Goal: Information Seeking & Learning: Learn about a topic

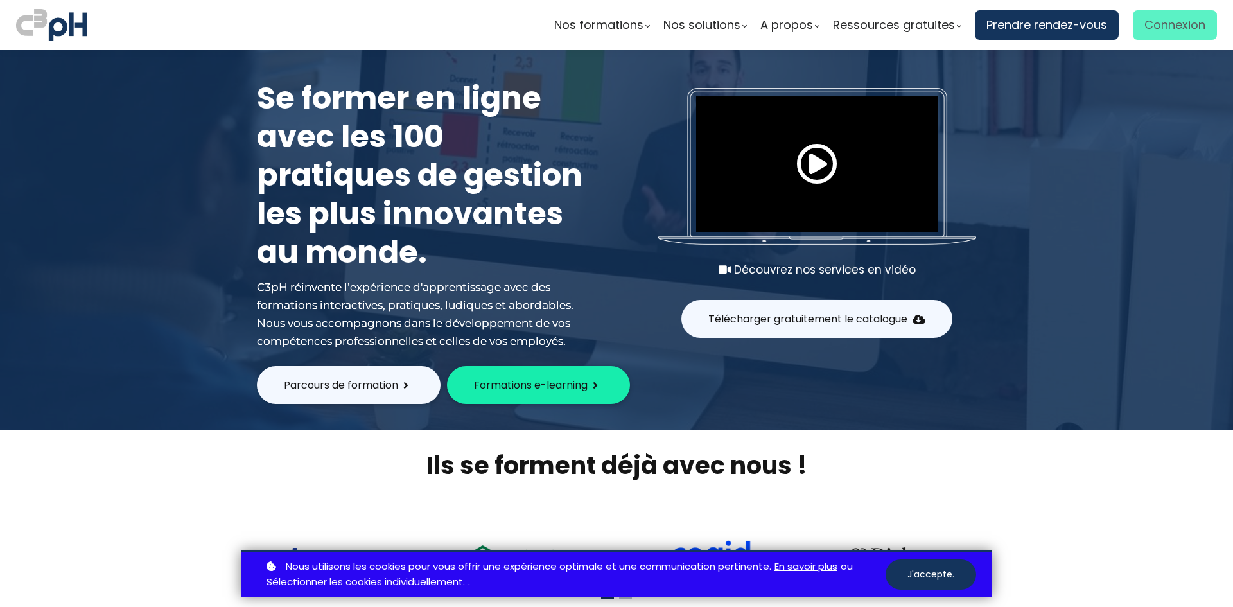
type input "[EMAIL_ADDRESS][DOMAIN_NAME]"
click at [1152, 31] on span "Connexion" at bounding box center [1174, 24] width 61 height 19
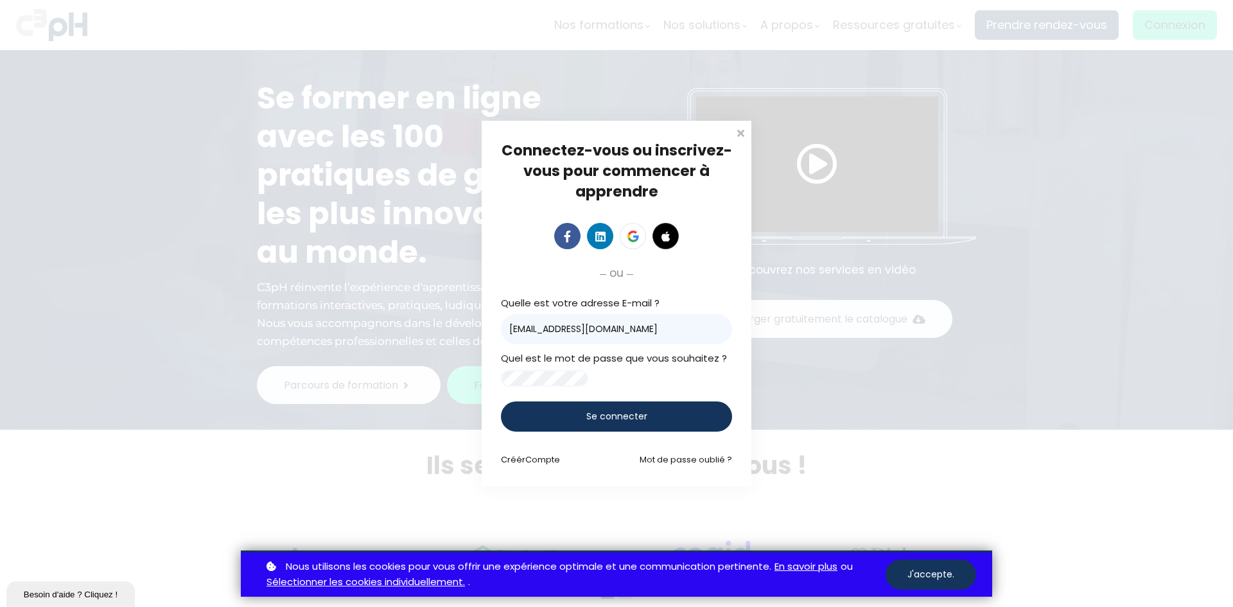
click at [622, 423] on span "Se connecter" at bounding box center [616, 416] width 61 height 13
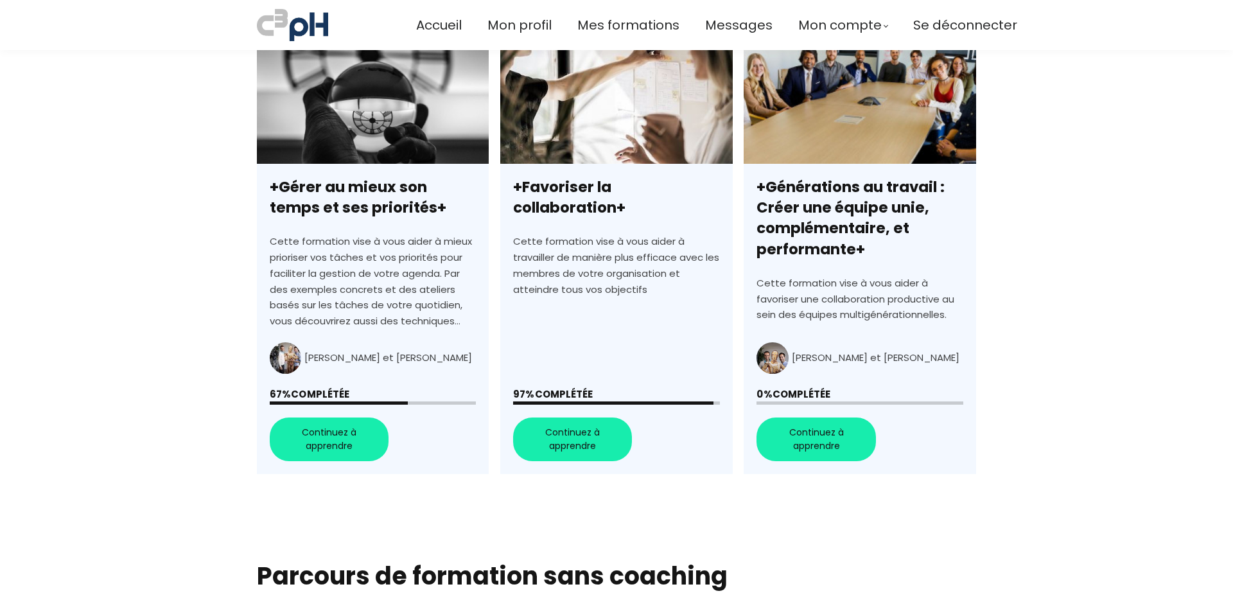
scroll to position [385, 0]
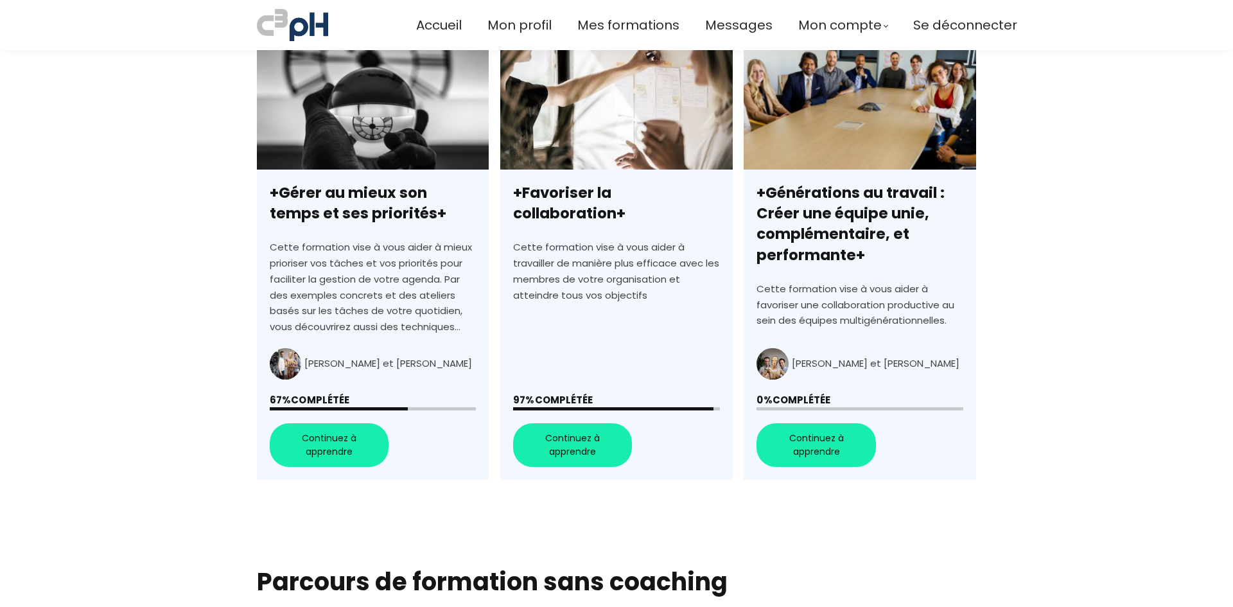
click at [573, 442] on link "+Favoriser la collaboration+" at bounding box center [616, 259] width 232 height 441
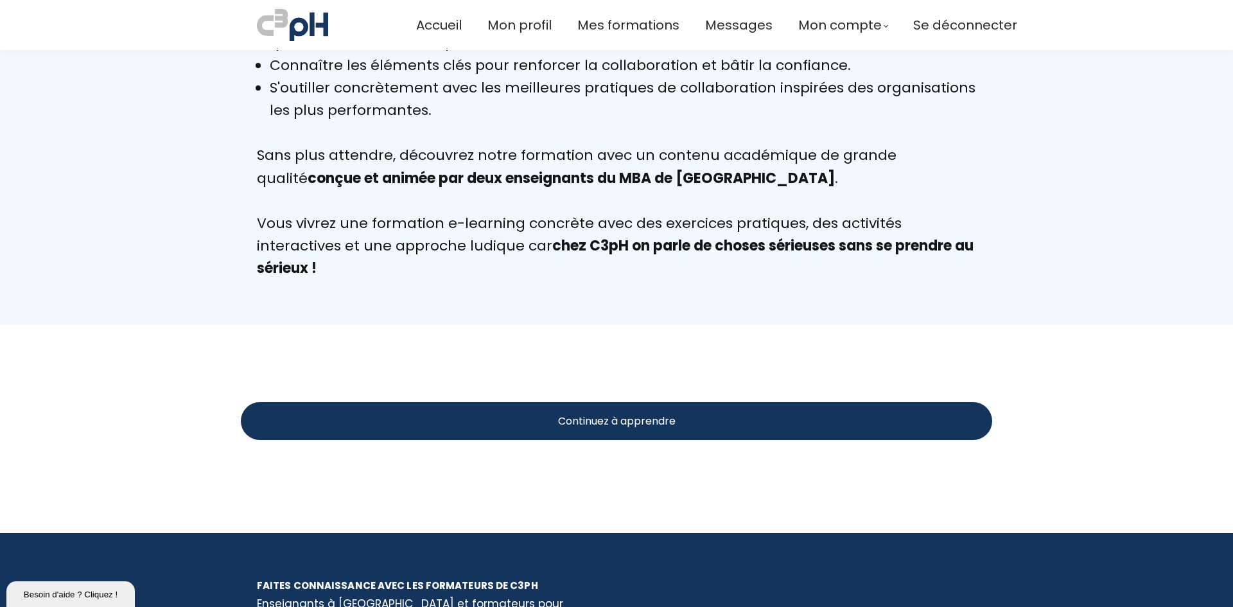
click at [563, 424] on span "Continuez à apprendre" at bounding box center [617, 421] width 118 height 16
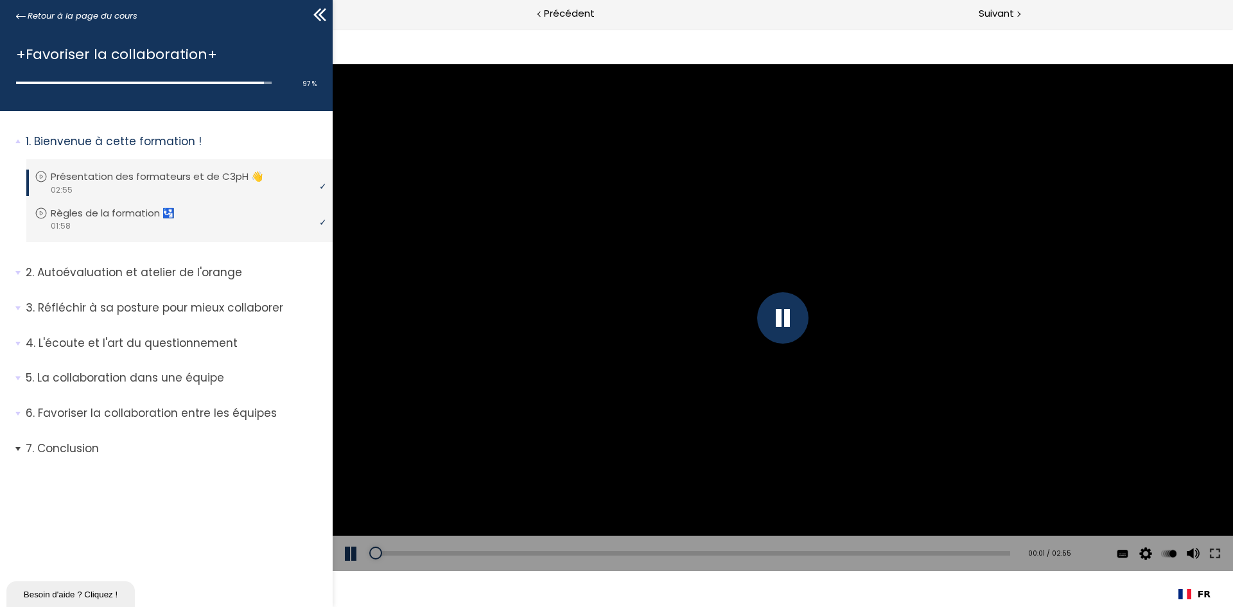
click at [76, 449] on p "Conclusion" at bounding box center [174, 448] width 297 height 16
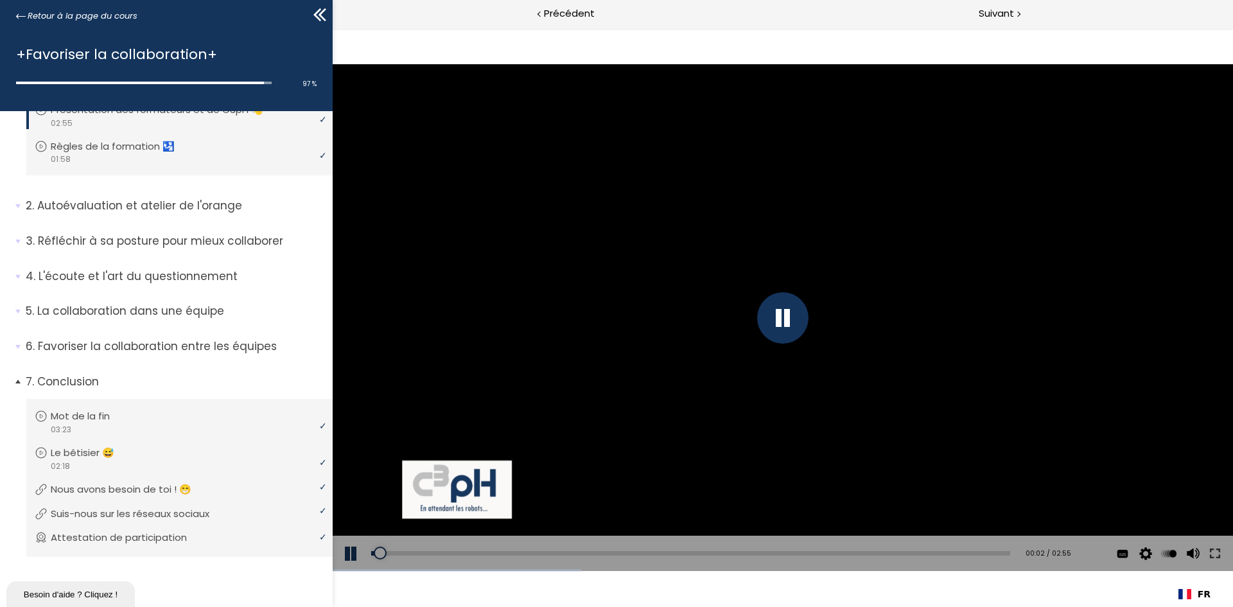
scroll to position [71, 0]
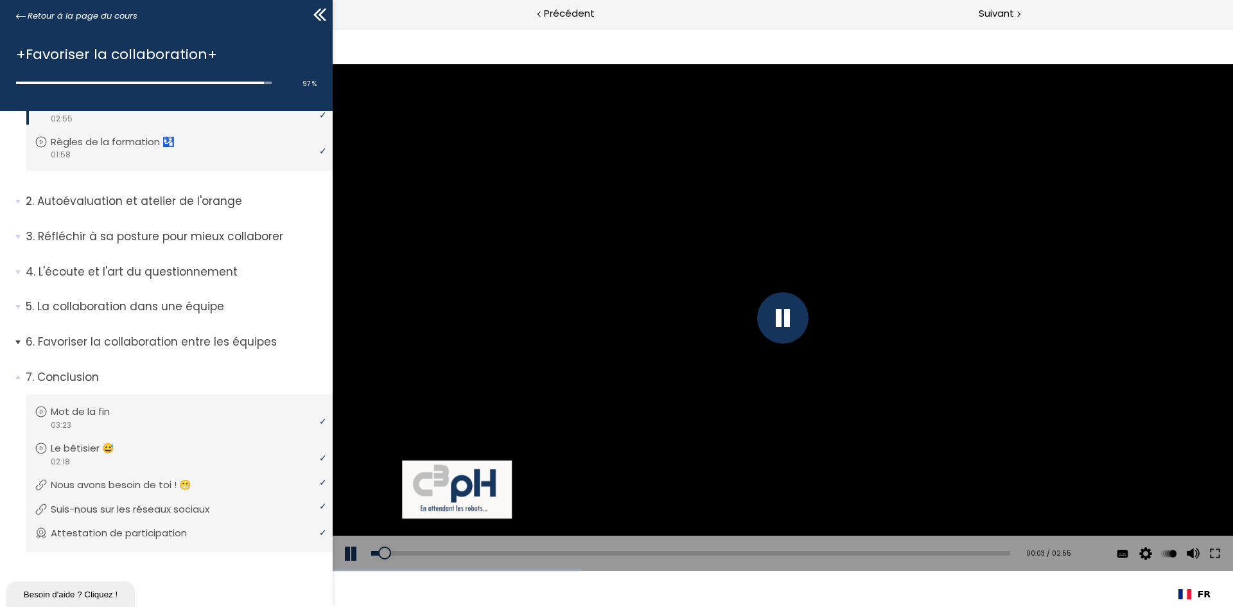
click at [102, 344] on p "Favoriser la collaboration entre les équipes" at bounding box center [174, 342] width 297 height 16
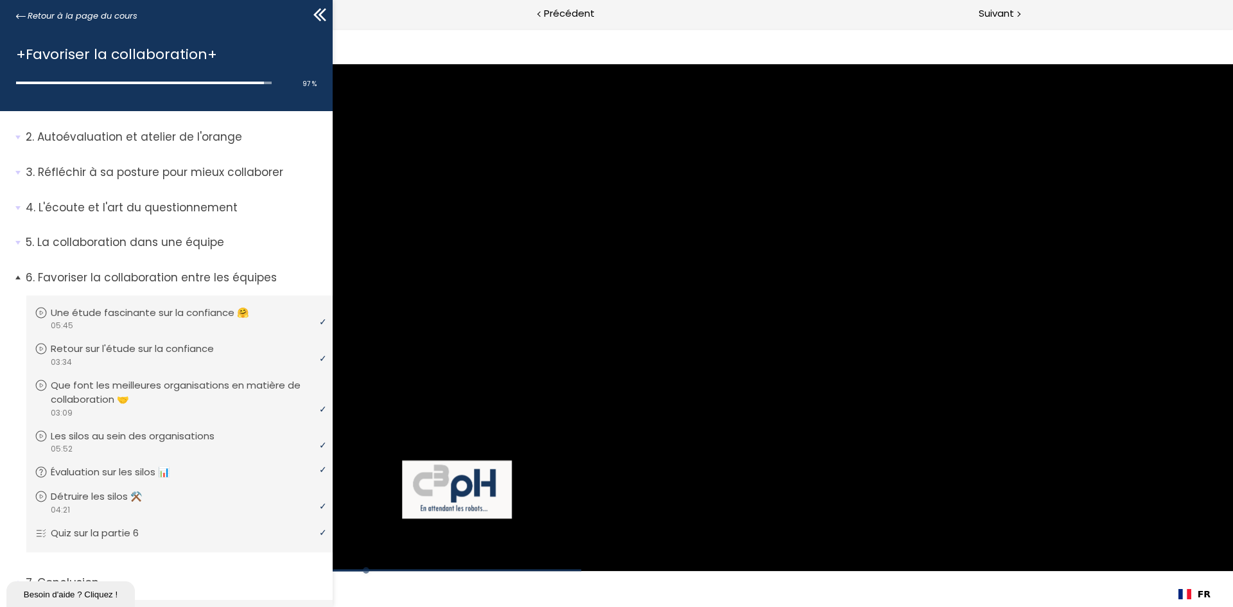
click at [150, 272] on p "Favoriser la collaboration entre les équipes" at bounding box center [174, 278] width 297 height 16
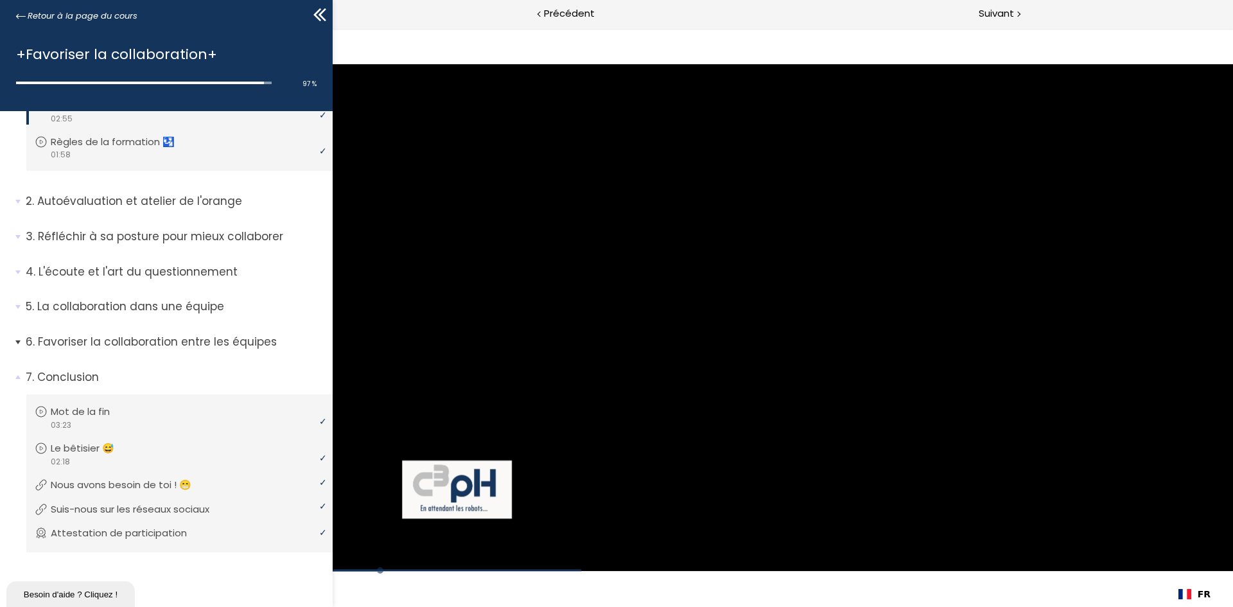
click at [92, 347] on p "Favoriser la collaboration entre les équipes" at bounding box center [174, 342] width 297 height 16
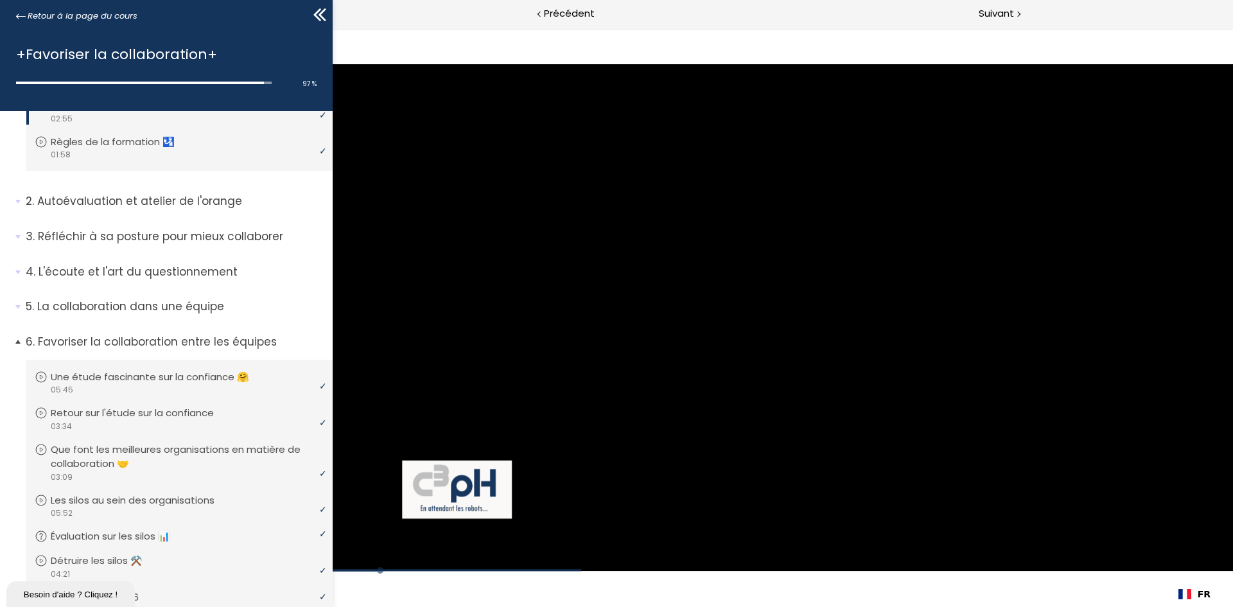
scroll to position [135, 0]
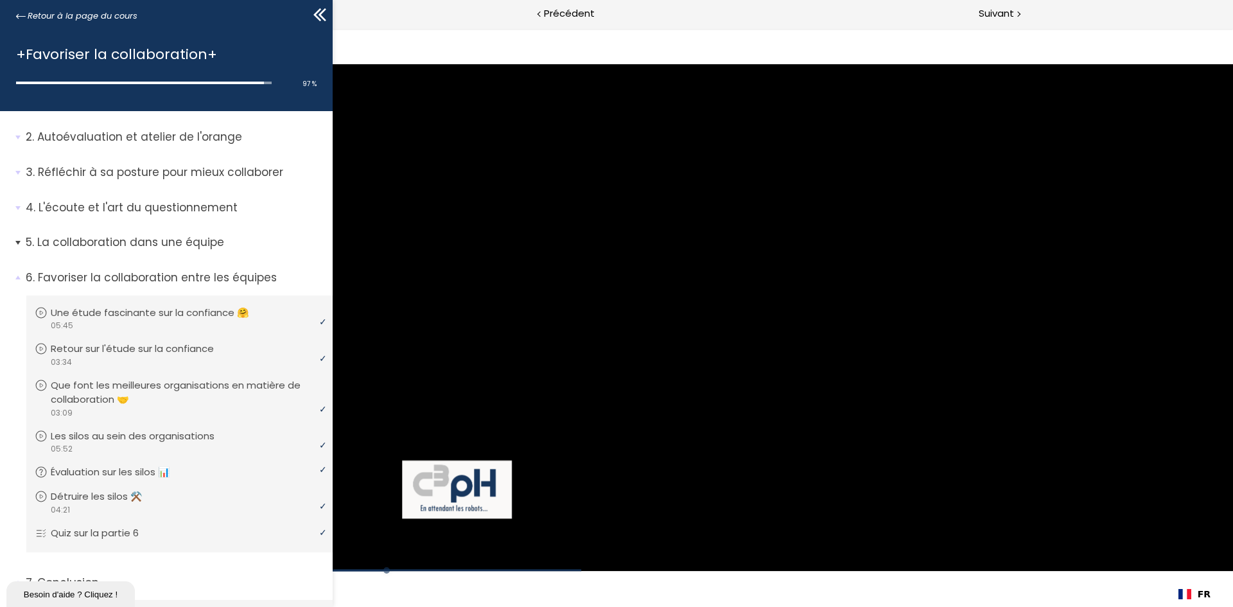
click at [126, 240] on p "La collaboration dans une équipe" at bounding box center [174, 242] width 297 height 16
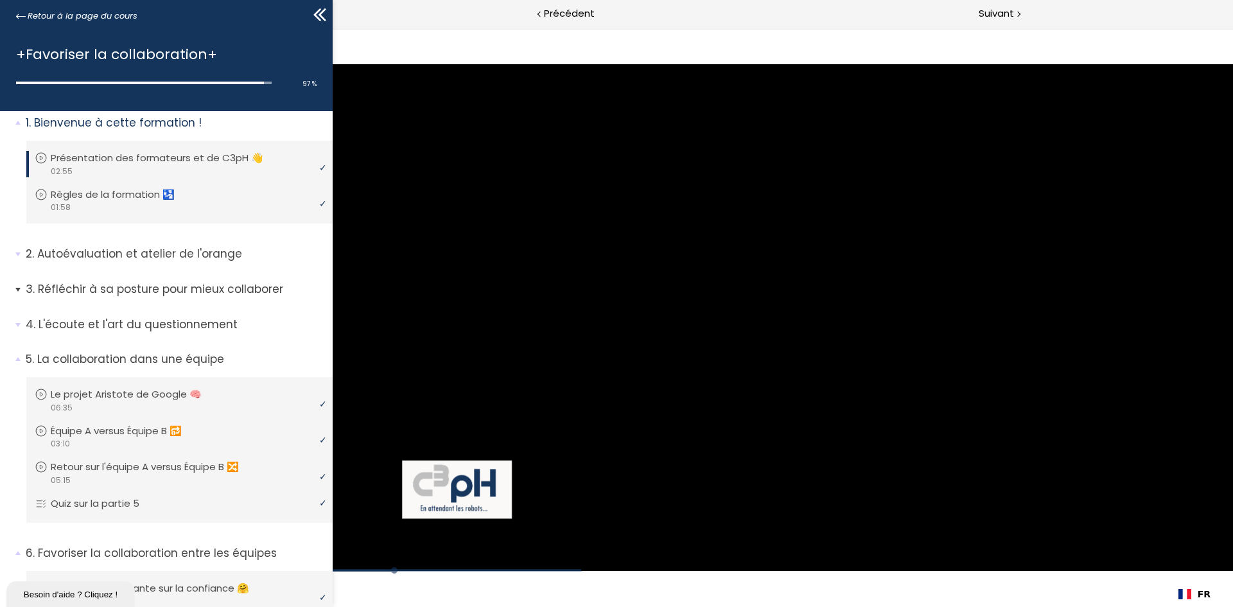
scroll to position [7, 0]
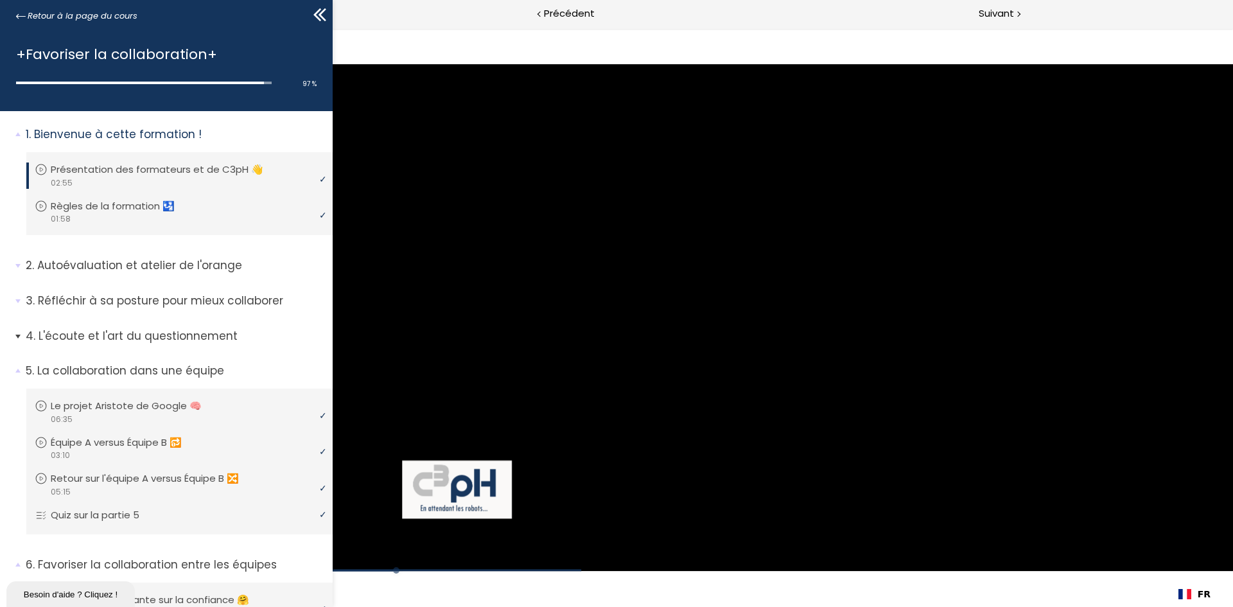
click at [163, 340] on p "L'écoute et l'art du questionnement" at bounding box center [174, 336] width 297 height 16
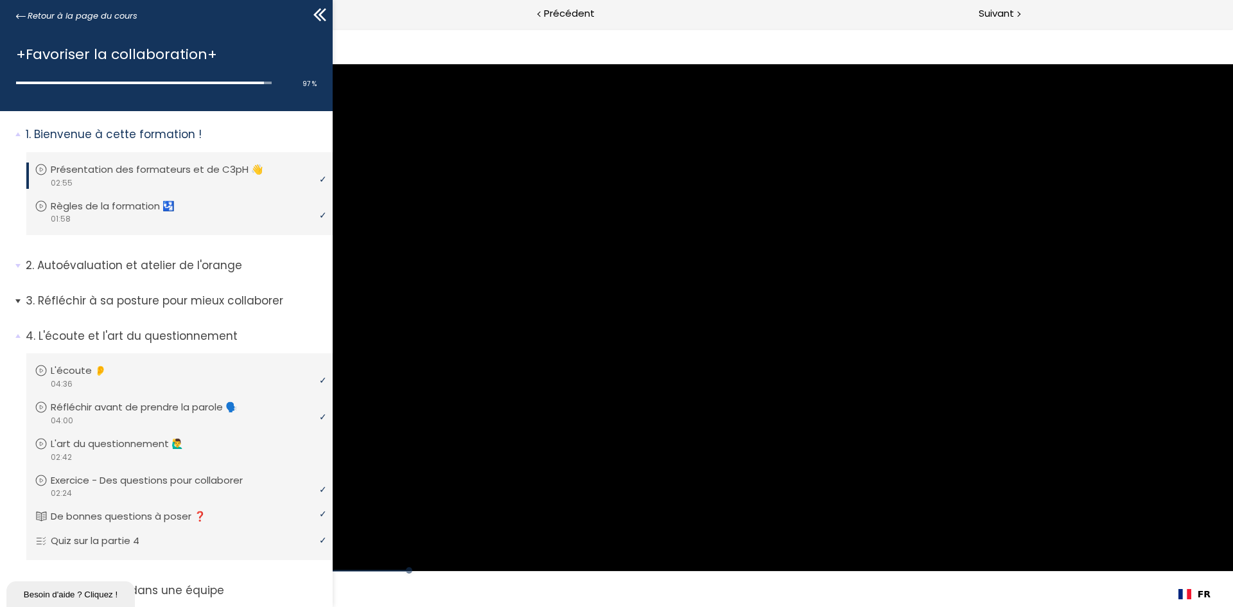
click at [158, 295] on p "Réfléchir à sa posture pour mieux collaborer" at bounding box center [174, 301] width 297 height 16
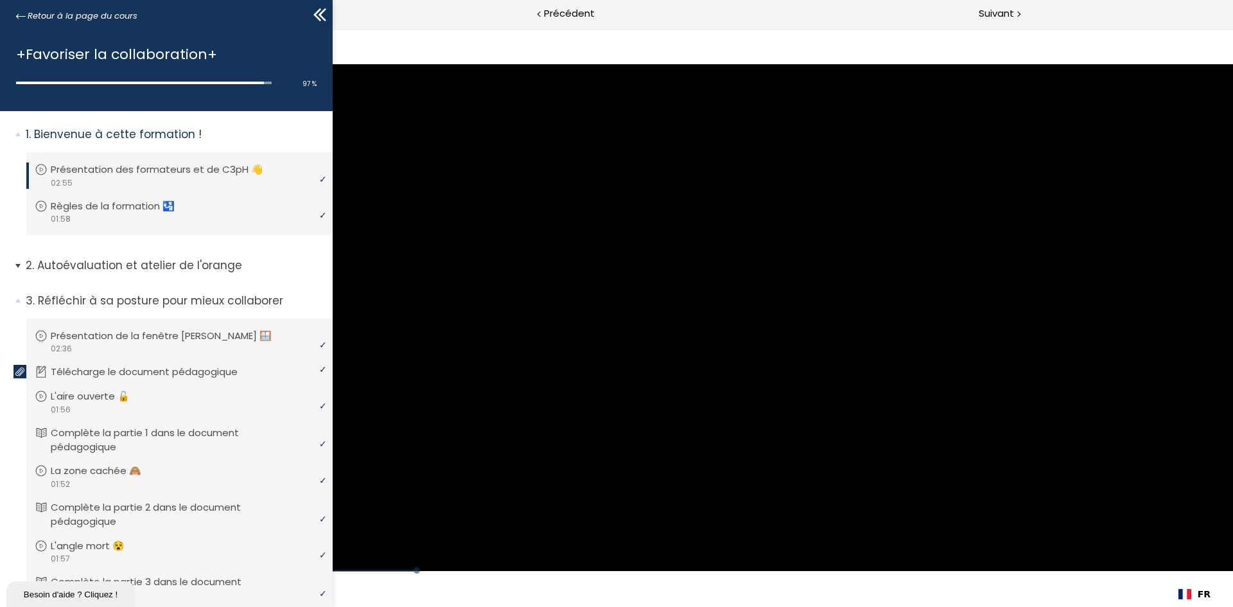
click at [149, 261] on p "Autoévaluation et atelier de l'orange" at bounding box center [174, 265] width 297 height 16
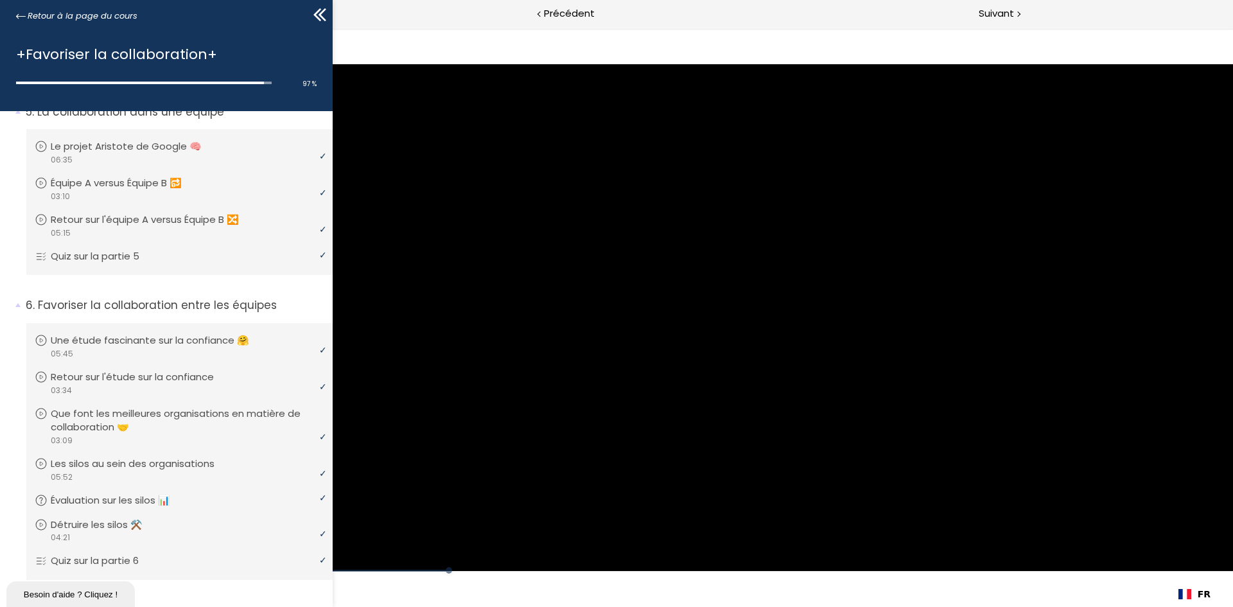
scroll to position [1092, 0]
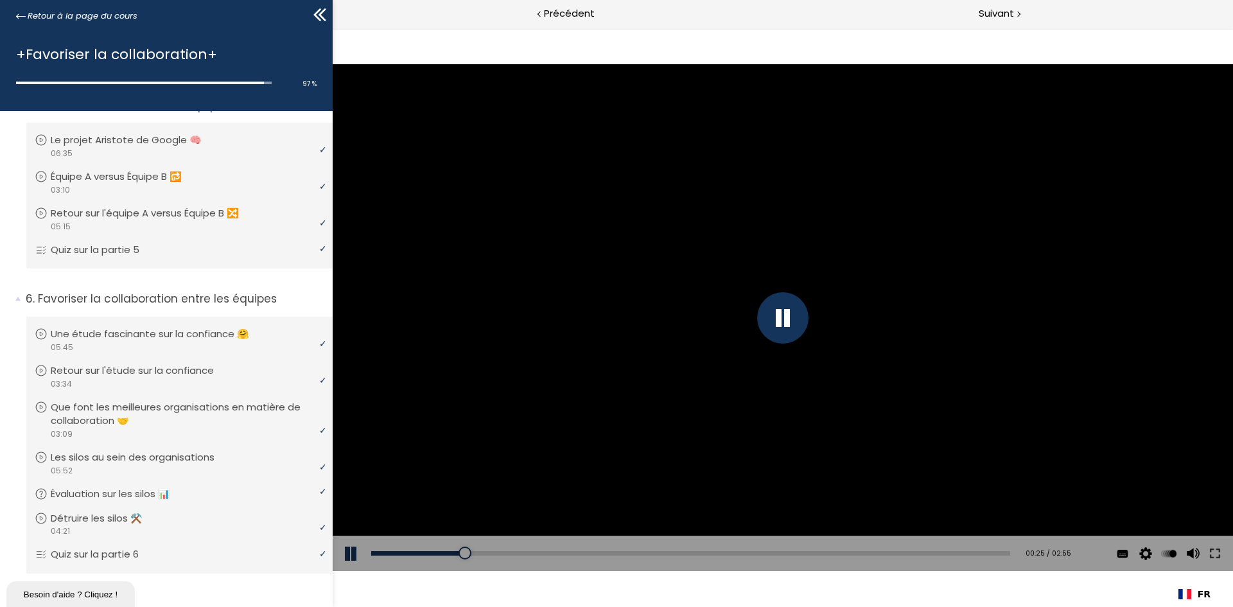
click at [778, 320] on div at bounding box center [782, 317] width 51 height 51
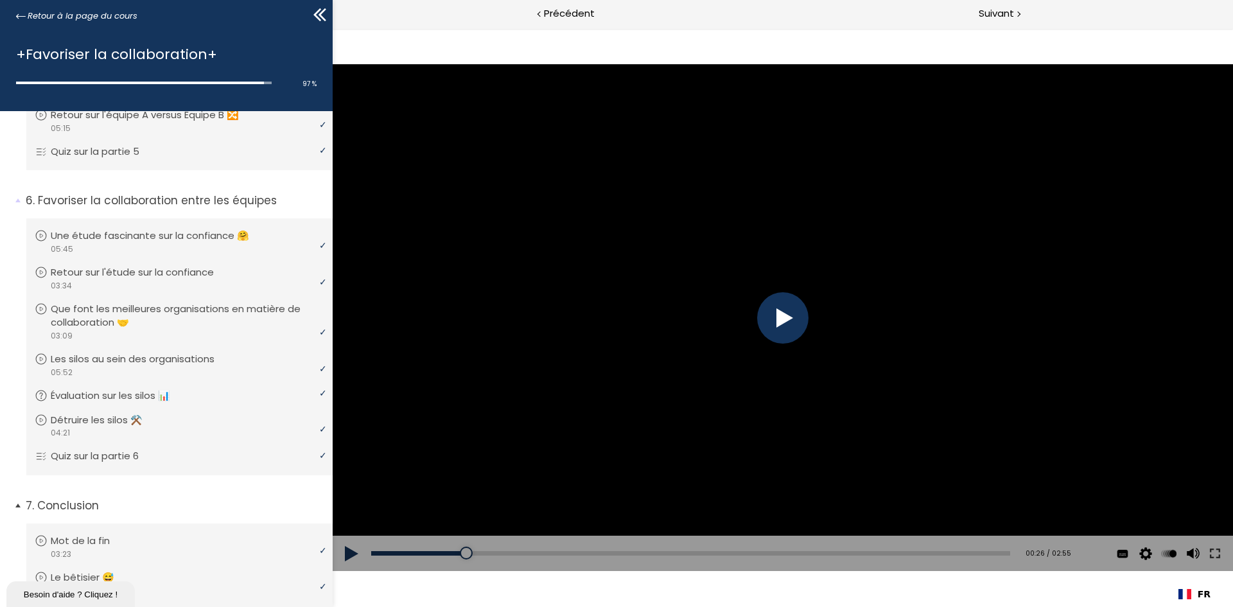
scroll to position [1126, 0]
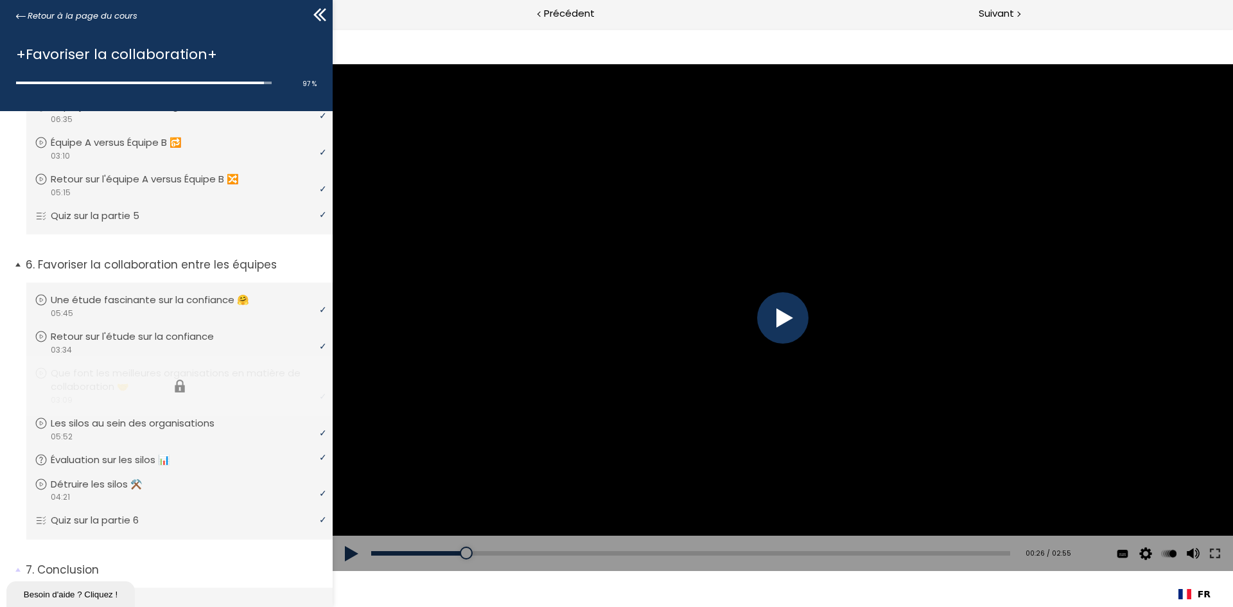
click at [155, 373] on li "Vous devez avoir terminé l'unité (Que font les meilleures organisations en mati…" at bounding box center [179, 386] width 306 height 61
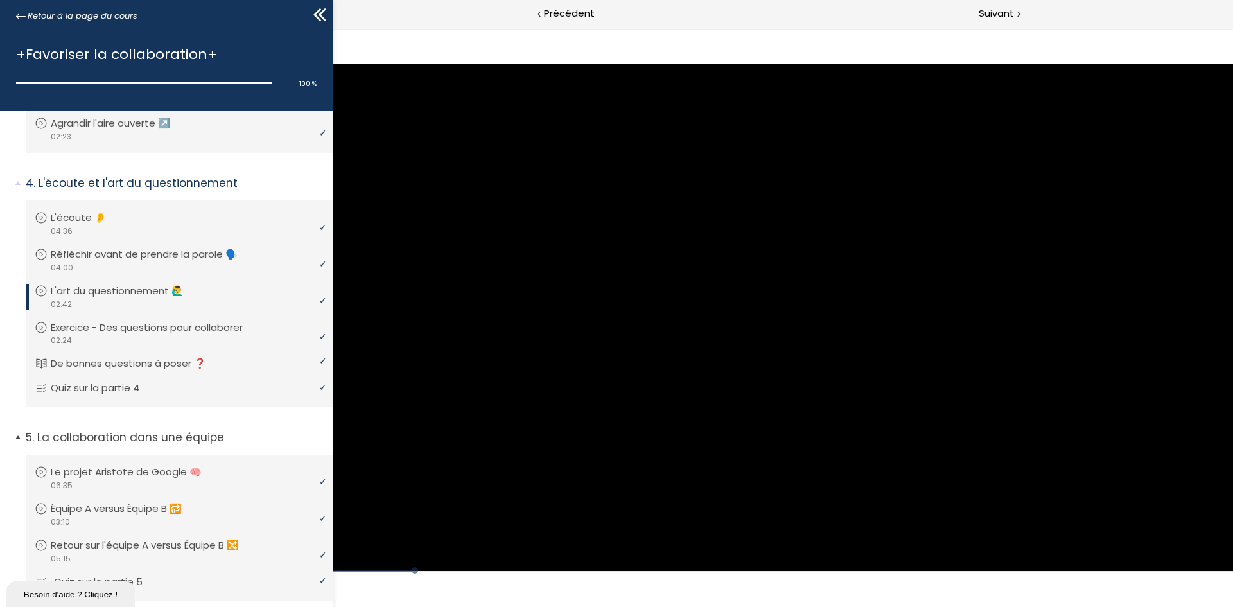
scroll to position [740, 0]
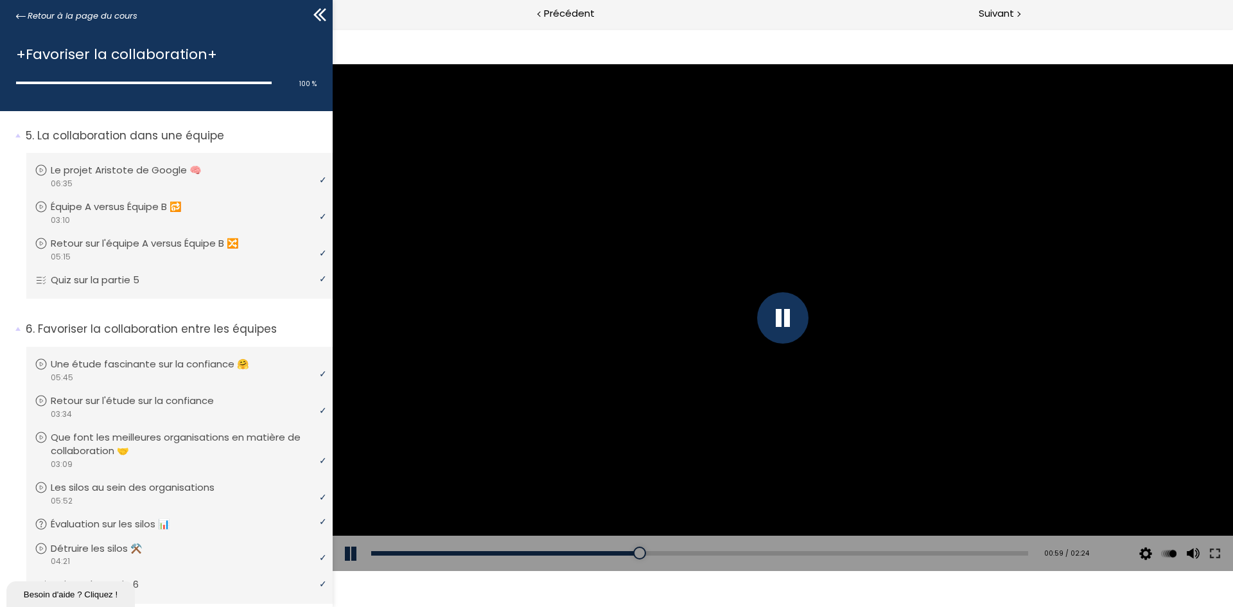
scroll to position [1126, 0]
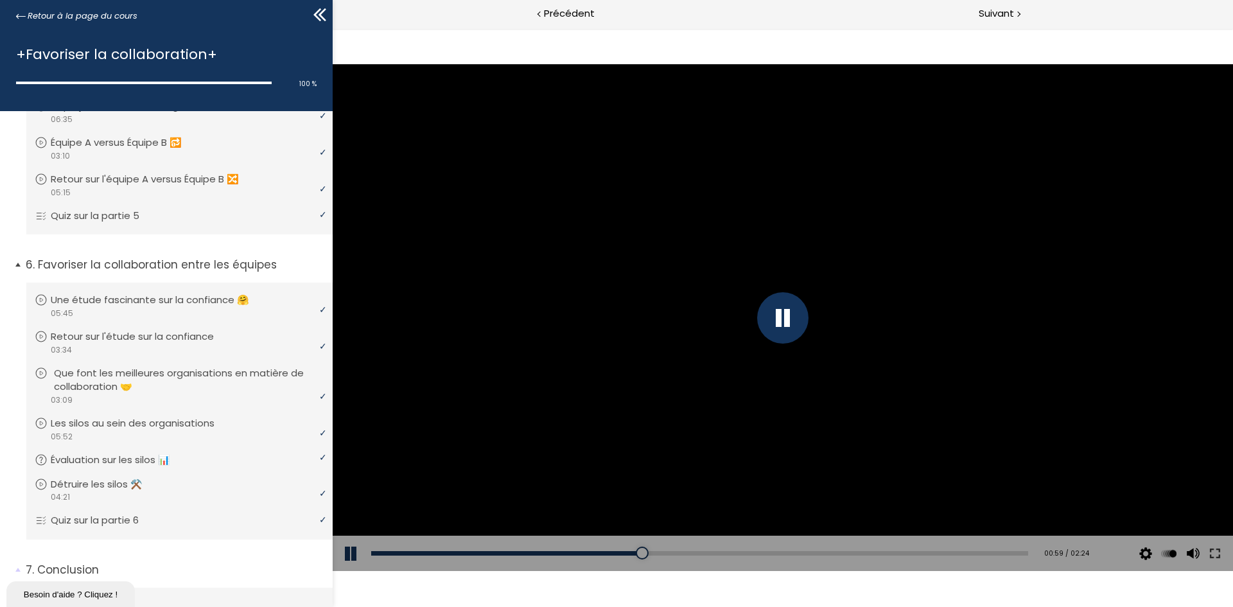
click at [232, 381] on p "Que font les meilleures organisations en matière de collaboration 🤝" at bounding box center [189, 380] width 270 height 28
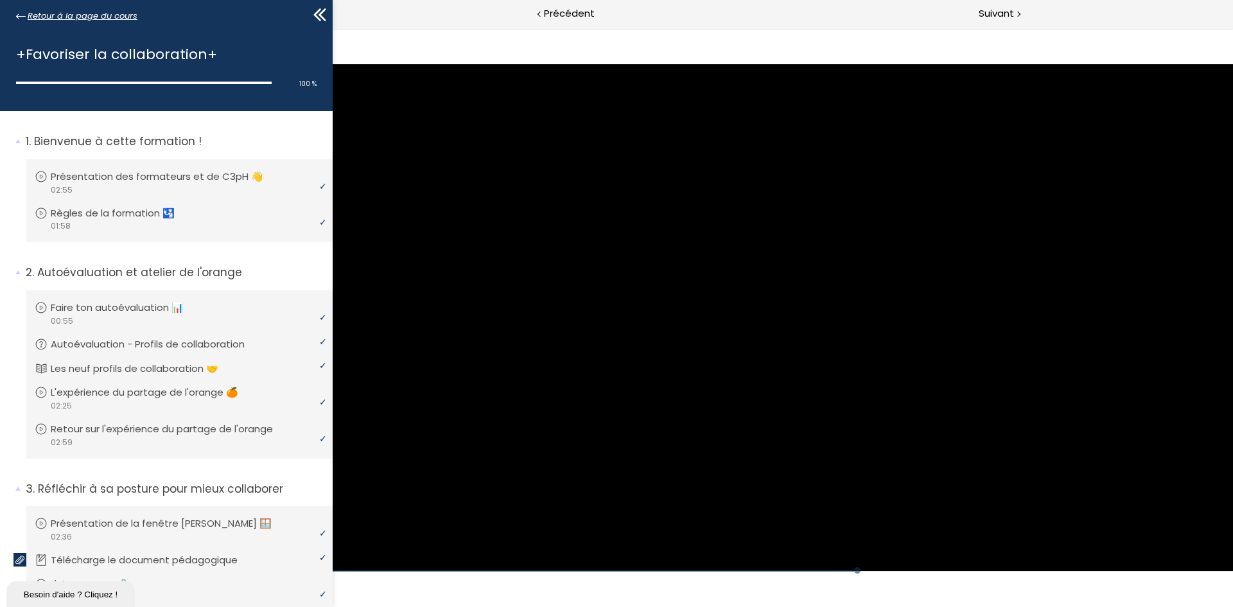
click at [34, 16] on span "Retour à la page du cours" at bounding box center [83, 16] width 110 height 14
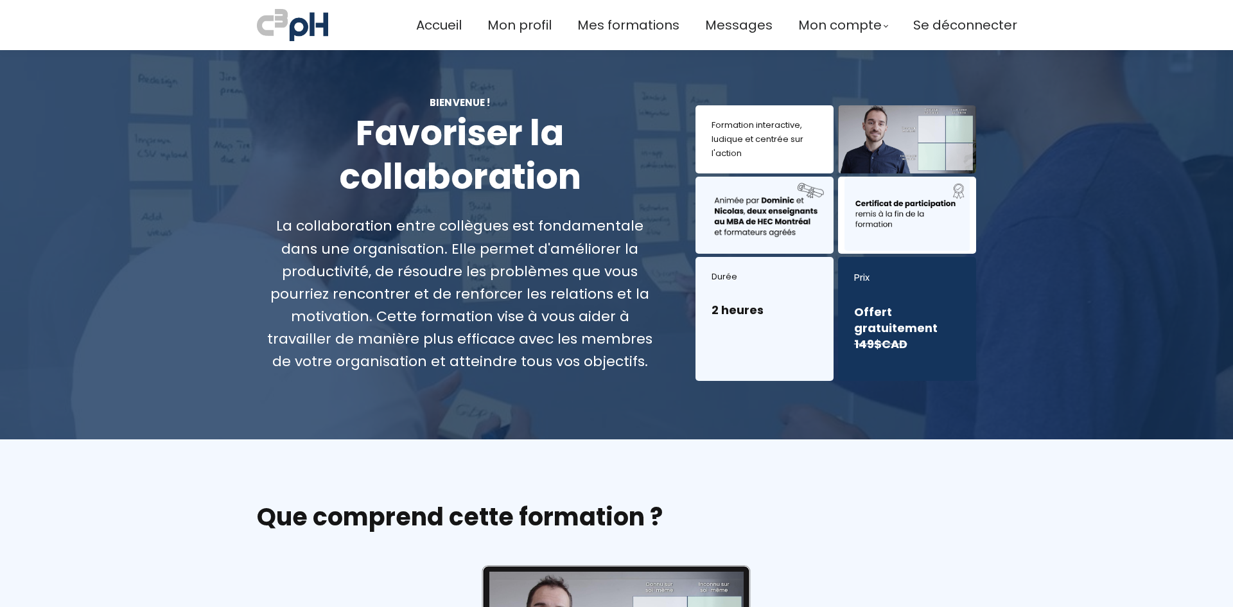
click at [514, 13] on div "Accueil Mon profil Mes formations Messages Mon compte Mes factures Se déconnect…" at bounding box center [716, 24] width 601 height 37
click at [511, 31] on span "Mon profil" at bounding box center [519, 25] width 64 height 21
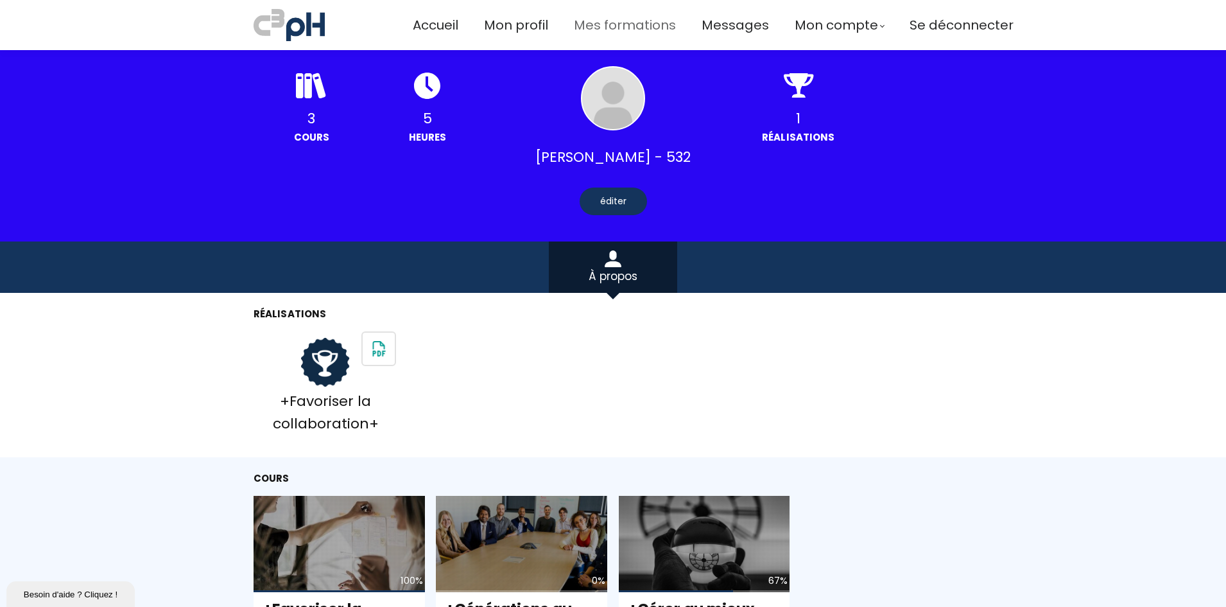
click at [614, 23] on span "Mes formations" at bounding box center [625, 25] width 102 height 21
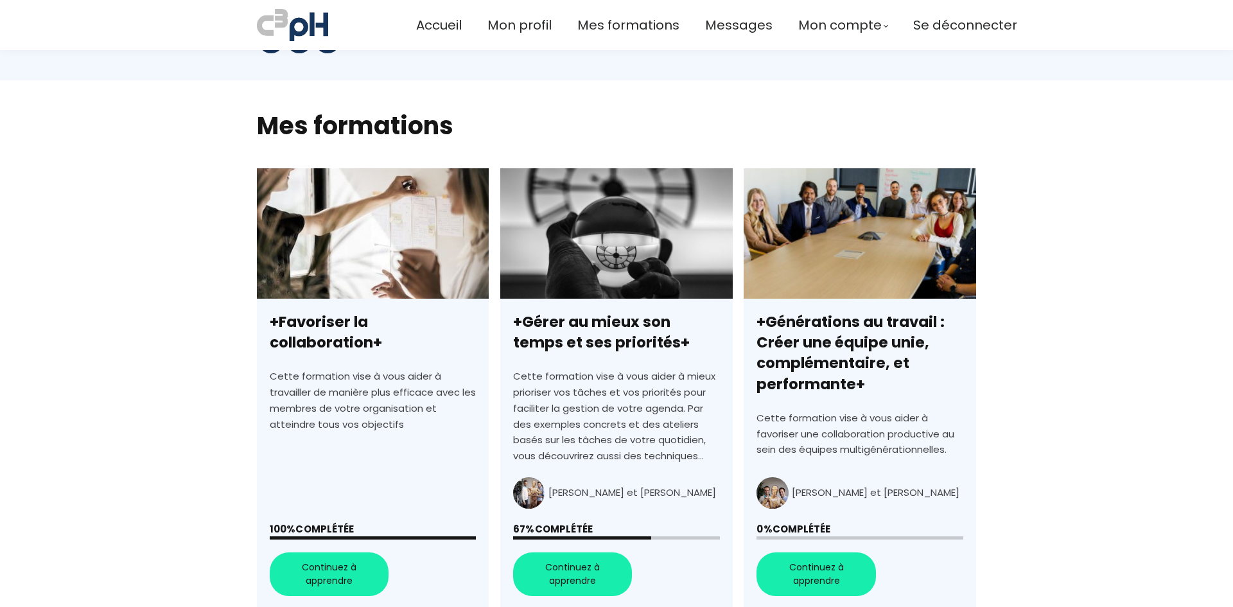
scroll to position [385, 0]
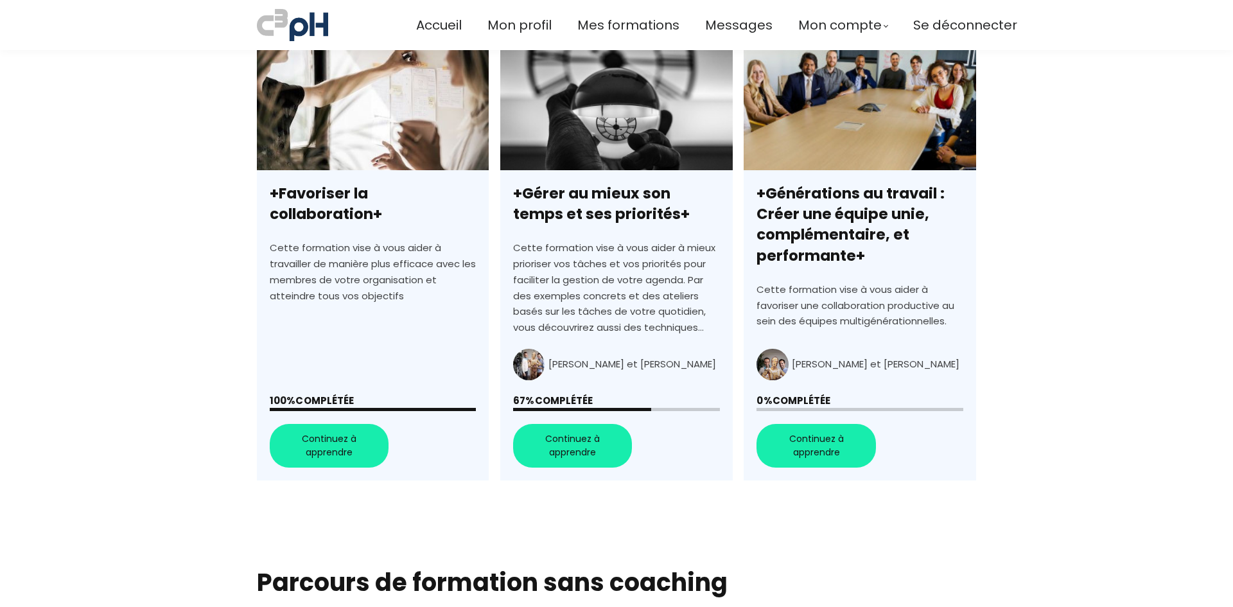
click at [555, 451] on link "+Gérer au mieux son temps et ses priorités+" at bounding box center [616, 260] width 232 height 441
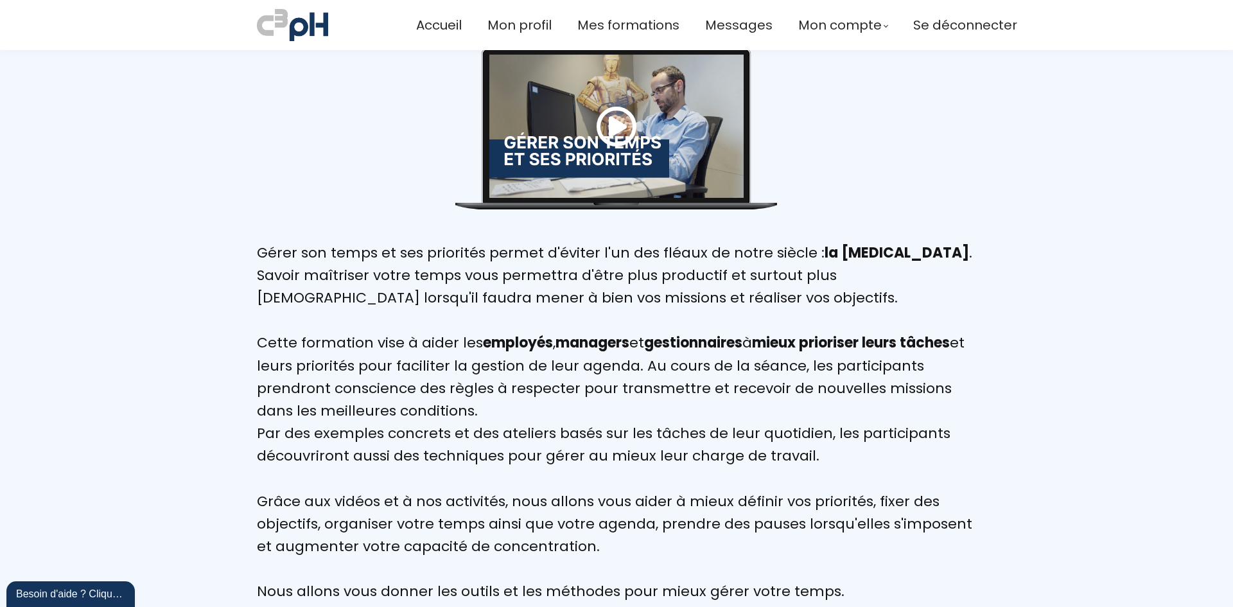
scroll to position [53, 0]
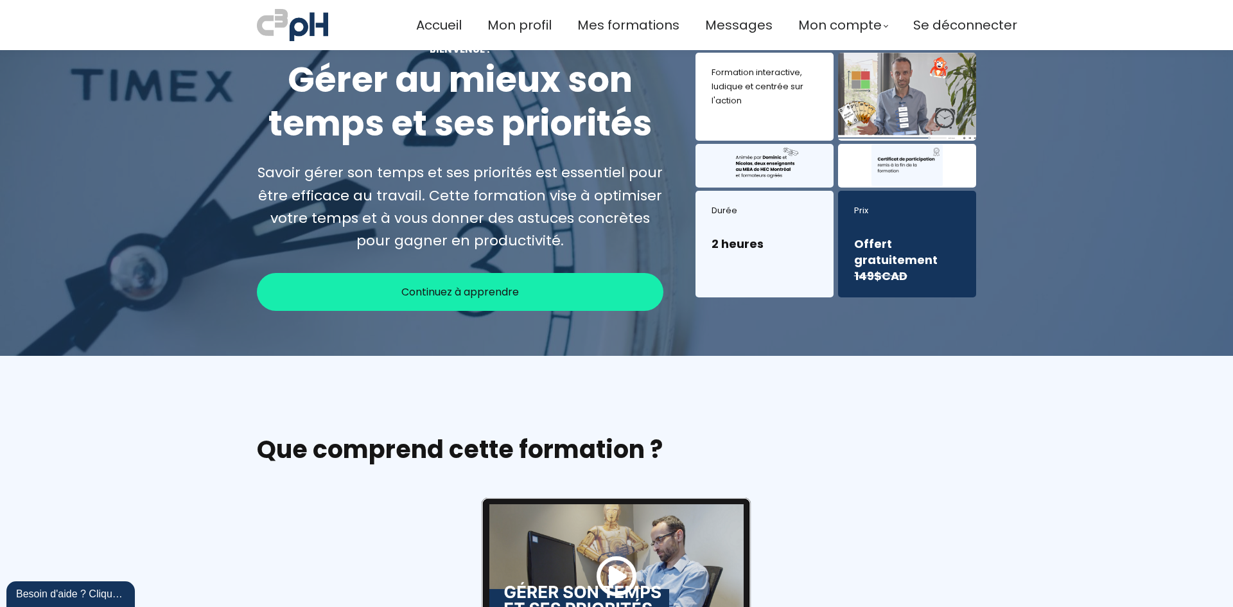
click at [461, 297] on span "Continuez à apprendre" at bounding box center [460, 292] width 118 height 16
